Goal: Use online tool/utility: Utilize a website feature to perform a specific function

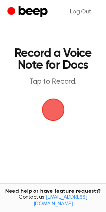
click at [54, 104] on span "button" at bounding box center [53, 109] width 21 height 21
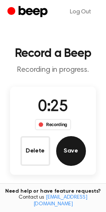
click at [74, 159] on button "Save" at bounding box center [71, 151] width 30 height 30
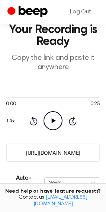
scroll to position [148, 0]
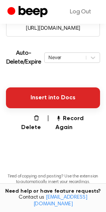
click at [37, 88] on button "Insert into Docs" at bounding box center [53, 97] width 94 height 21
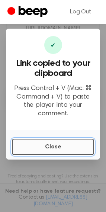
click at [39, 138] on button "Close" at bounding box center [53, 146] width 82 height 16
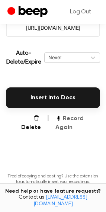
click at [69, 117] on button "Record Again" at bounding box center [77, 123] width 45 height 18
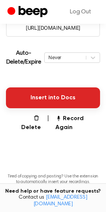
scroll to position [52, 0]
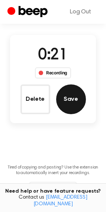
click at [80, 94] on button "Save" at bounding box center [71, 99] width 30 height 30
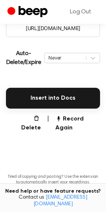
scroll to position [148, 0]
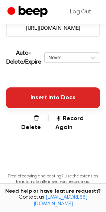
click at [36, 94] on button "Insert into Docs" at bounding box center [53, 97] width 94 height 21
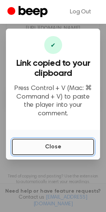
click at [19, 140] on button "Close" at bounding box center [53, 146] width 82 height 16
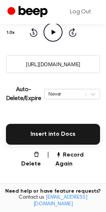
scroll to position [111, 0]
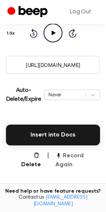
click at [70, 156] on button "Record Again" at bounding box center [77, 160] width 45 height 18
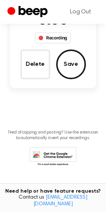
scroll to position [14, 0]
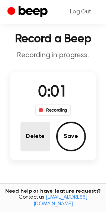
click at [40, 138] on button "Delete" at bounding box center [35, 136] width 30 height 30
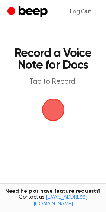
click at [56, 112] on span "button" at bounding box center [53, 109] width 23 height 23
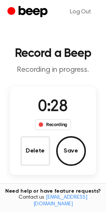
click at [77, 148] on button "Save" at bounding box center [71, 151] width 30 height 30
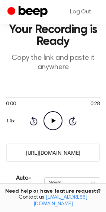
scroll to position [111, 0]
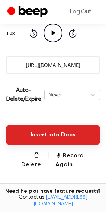
click at [31, 133] on button "Insert into Docs" at bounding box center [53, 134] width 94 height 21
